Goal: Navigation & Orientation: Find specific page/section

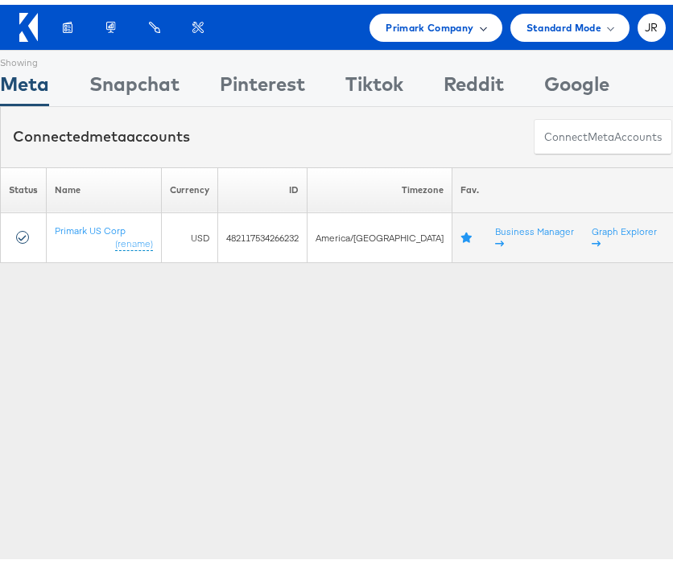
click at [392, 20] on span "Primark Company" at bounding box center [430, 22] width 88 height 17
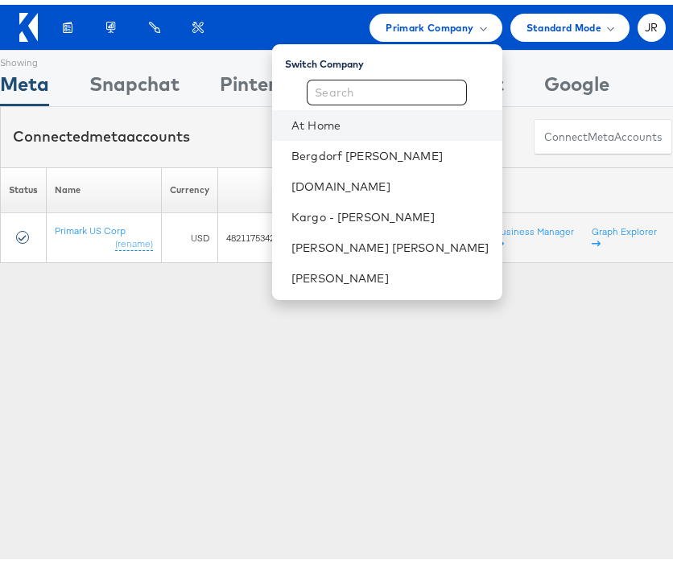
click at [407, 128] on li "At Home" at bounding box center [387, 120] width 230 height 31
click at [387, 119] on link "At Home" at bounding box center [390, 121] width 198 height 16
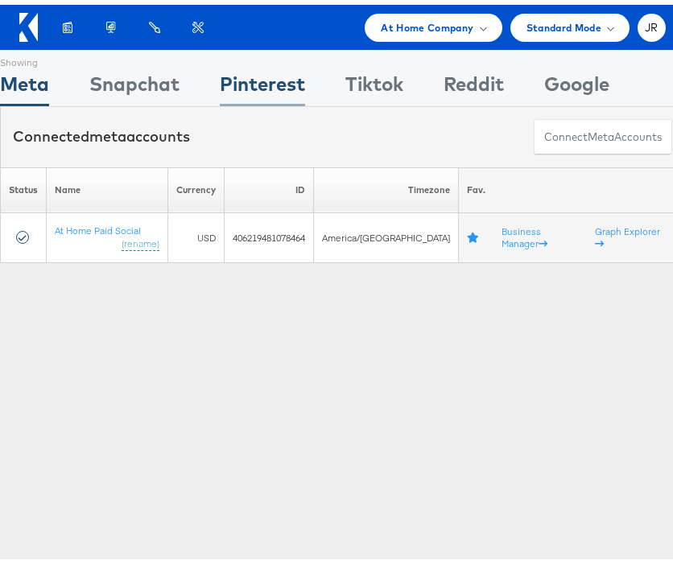
click at [291, 82] on div "Pinterest" at bounding box center [262, 83] width 85 height 36
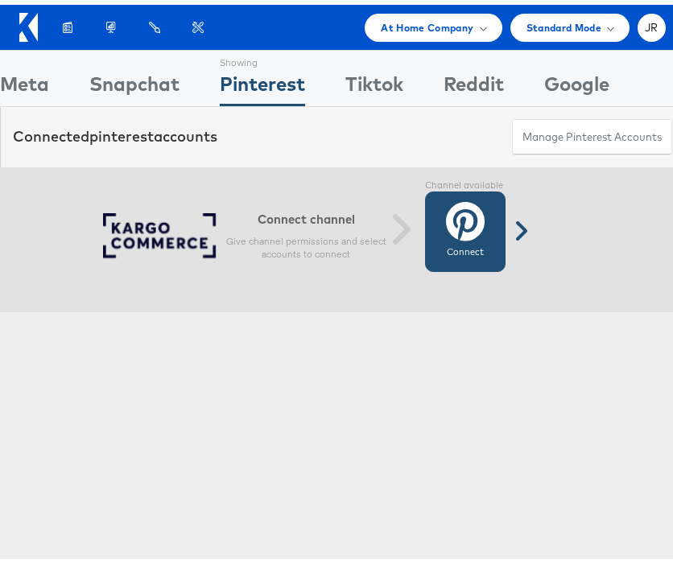
click at [478, 229] on icon at bounding box center [465, 216] width 39 height 40
